Goal: Communication & Community: Answer question/provide support

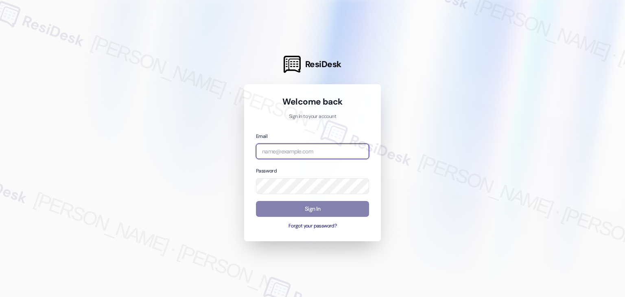
click at [301, 152] on input "email" at bounding box center [312, 152] width 113 height 16
paste input "[EMAIL_ADDRESS][PERSON_NAME][PERSON_NAME][DOMAIN_NAME]"
type input "[EMAIL_ADDRESS][PERSON_NAME][PERSON_NAME][DOMAIN_NAME]"
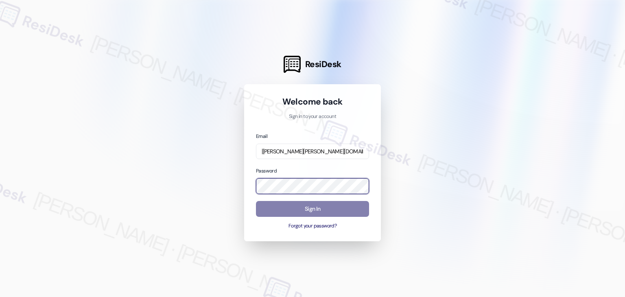
scroll to position [0, 0]
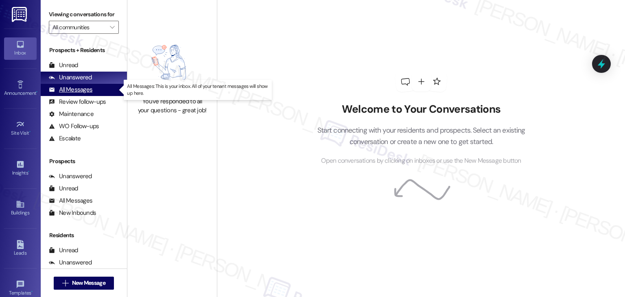
click at [87, 89] on div "All Messages" at bounding box center [71, 89] width 44 height 9
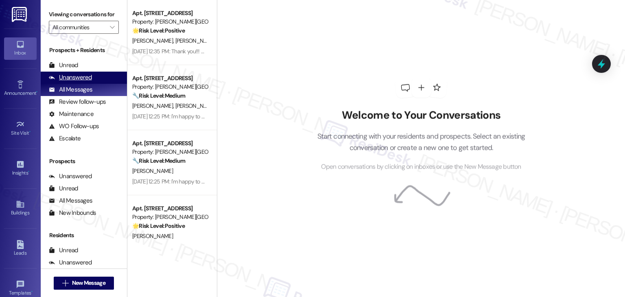
click at [90, 77] on div "Unanswered" at bounding box center [70, 77] width 43 height 9
